Goal: Navigation & Orientation: Find specific page/section

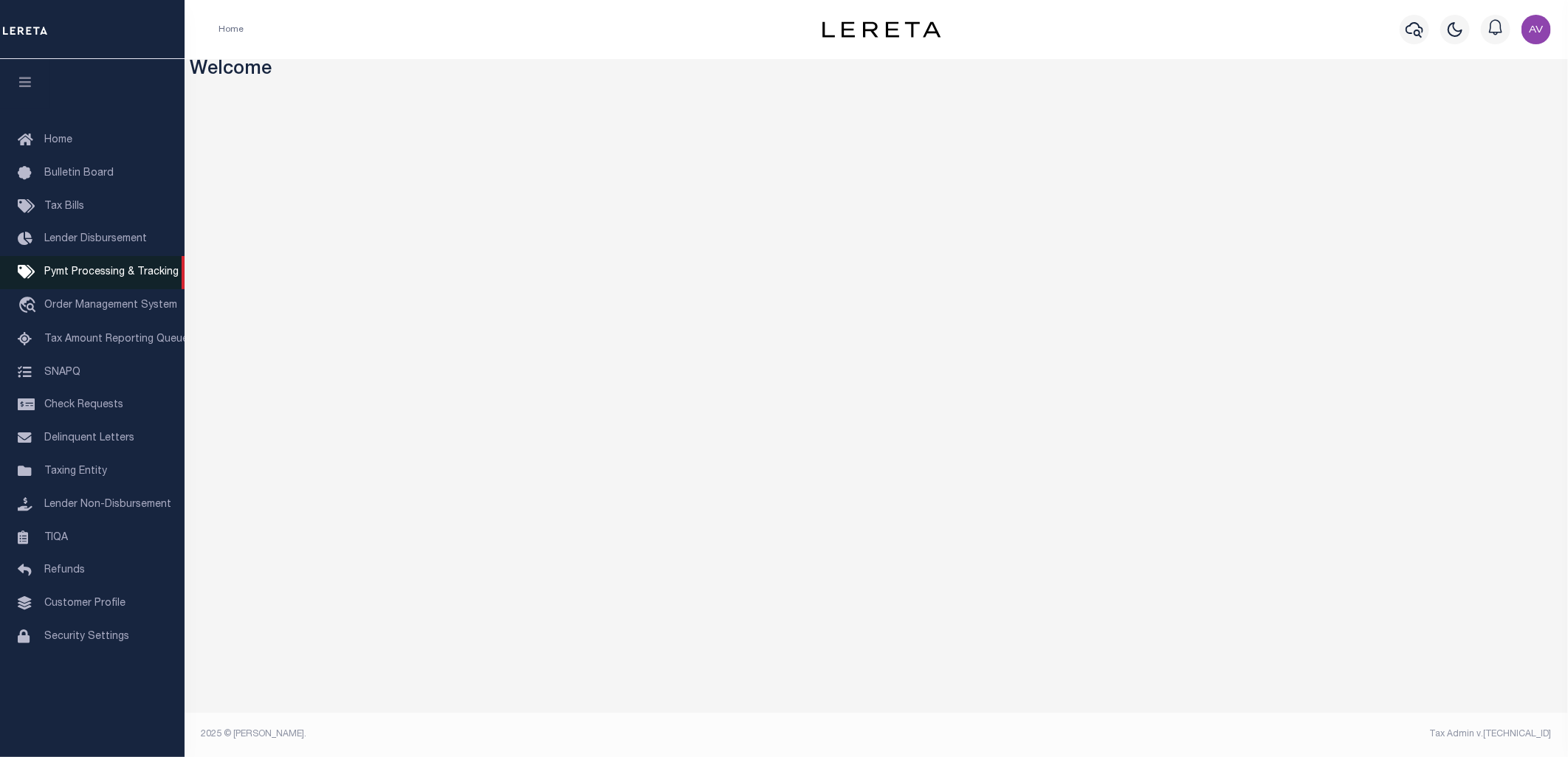
click at [122, 276] on span "Pymt Processing & Tracking" at bounding box center [111, 272] width 135 height 10
click at [105, 280] on link "Pymt Processing & Tracking" at bounding box center [93, 273] width 185 height 33
